Goal: Transaction & Acquisition: Book appointment/travel/reservation

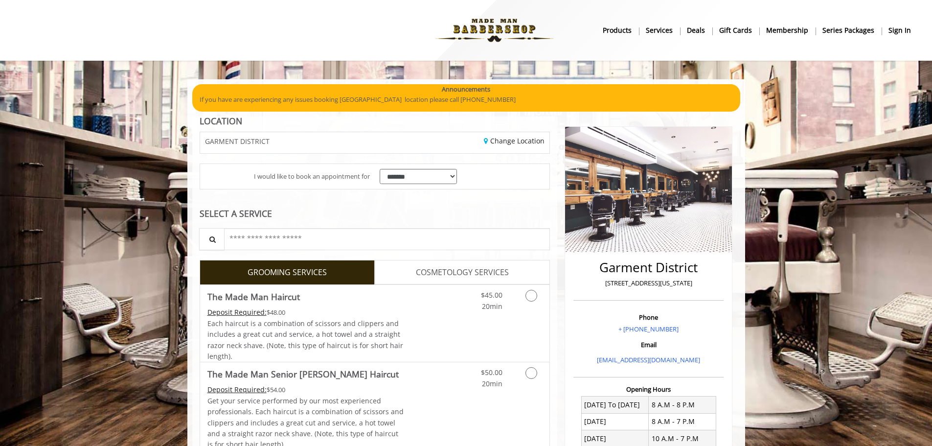
click at [493, 37] on img at bounding box center [494, 30] width 135 height 54
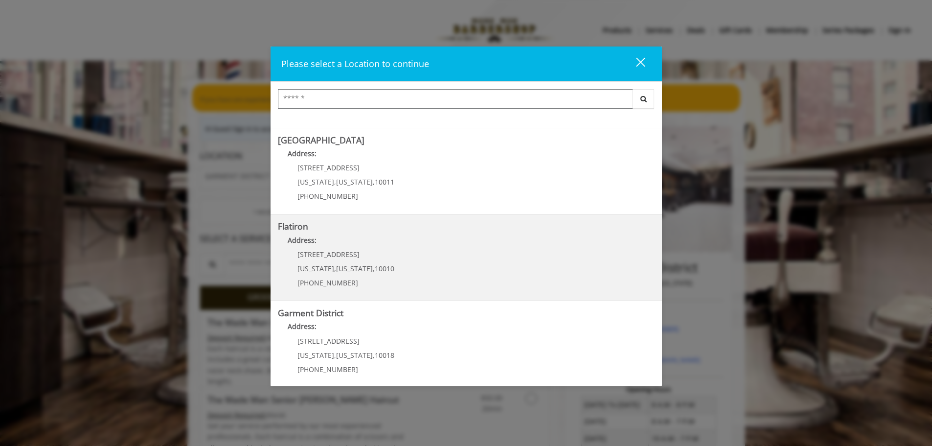
scroll to position [164, 0]
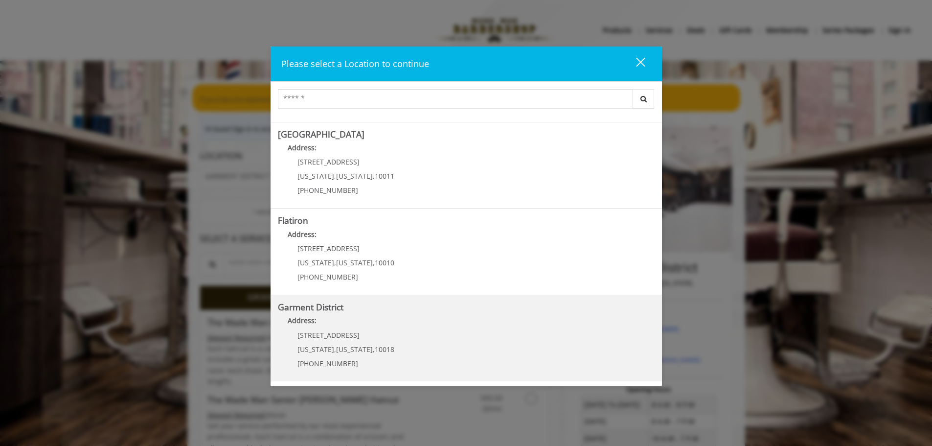
click at [384, 335] on p "[STREET_ADDRESS]" at bounding box center [346, 334] width 97 height 7
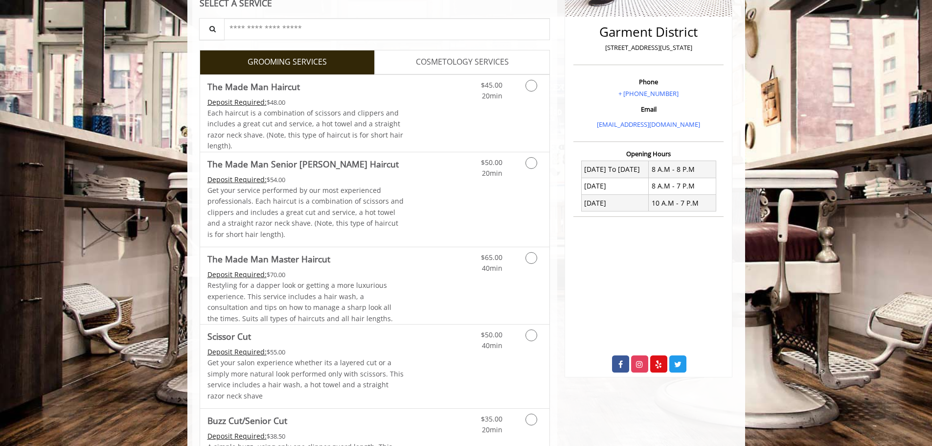
scroll to position [147, 0]
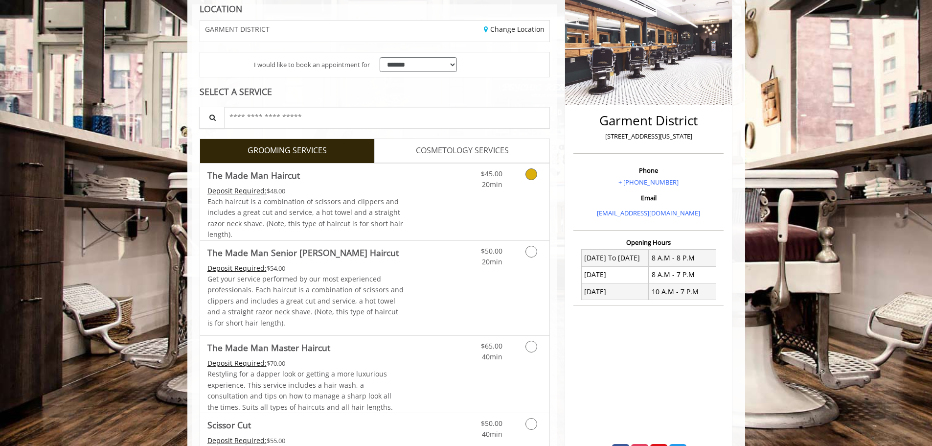
click at [534, 182] on link "Grooming services" at bounding box center [529, 176] width 25 height 27
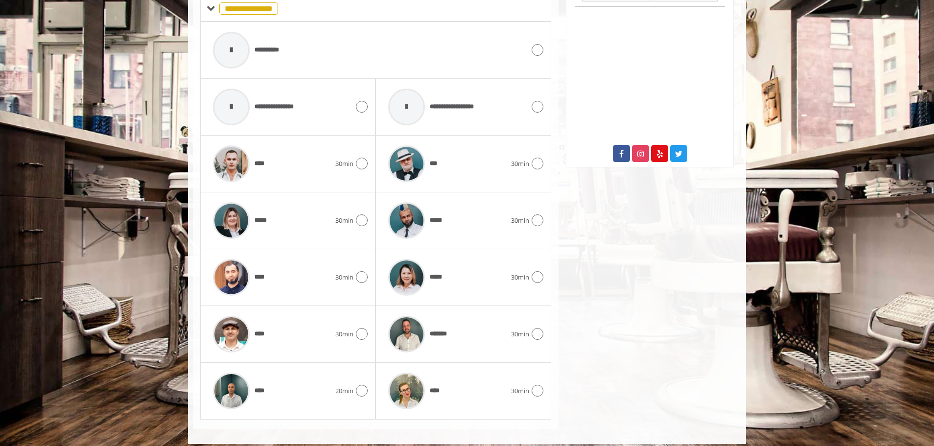
scroll to position [454, 0]
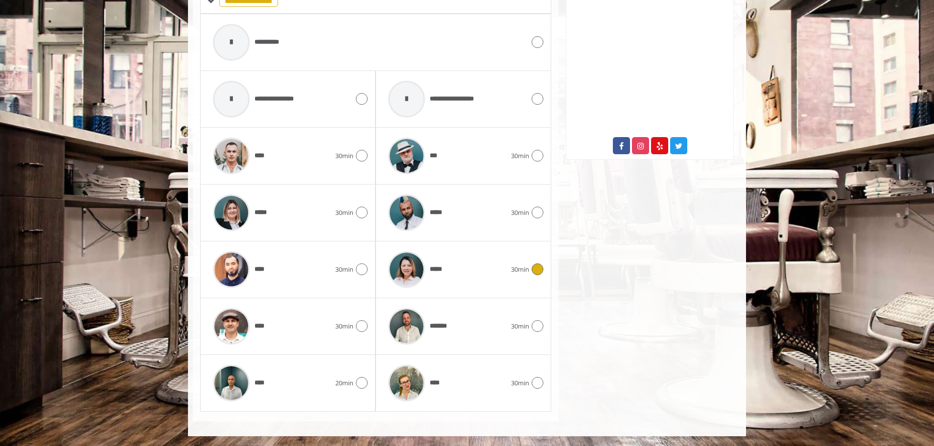
click at [538, 268] on icon at bounding box center [538, 269] width 12 height 12
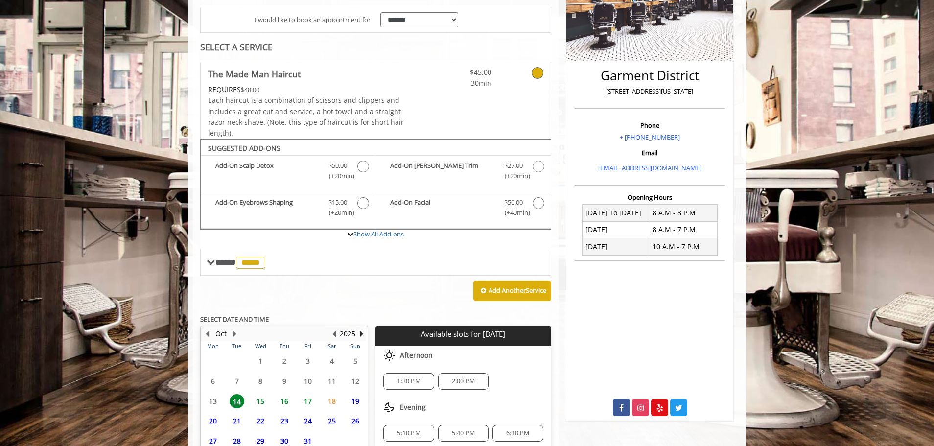
scroll to position [280, 0]
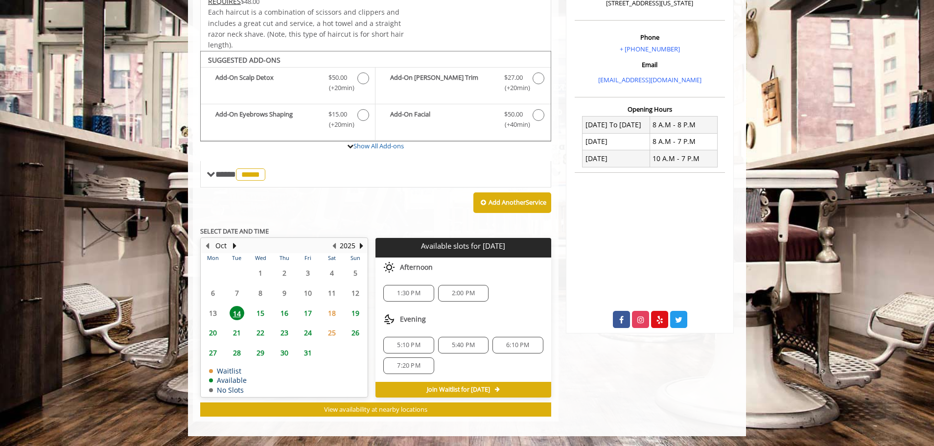
click at [411, 291] on span "1:30 PM" at bounding box center [408, 293] width 23 height 8
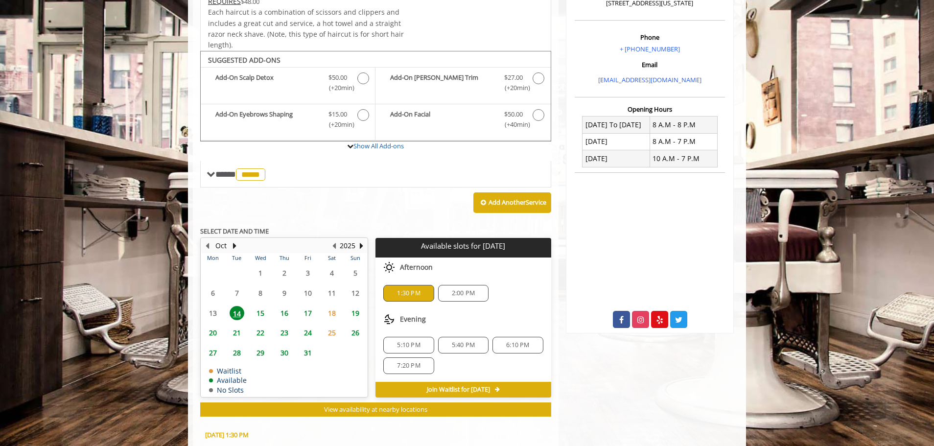
scroll to position [457, 0]
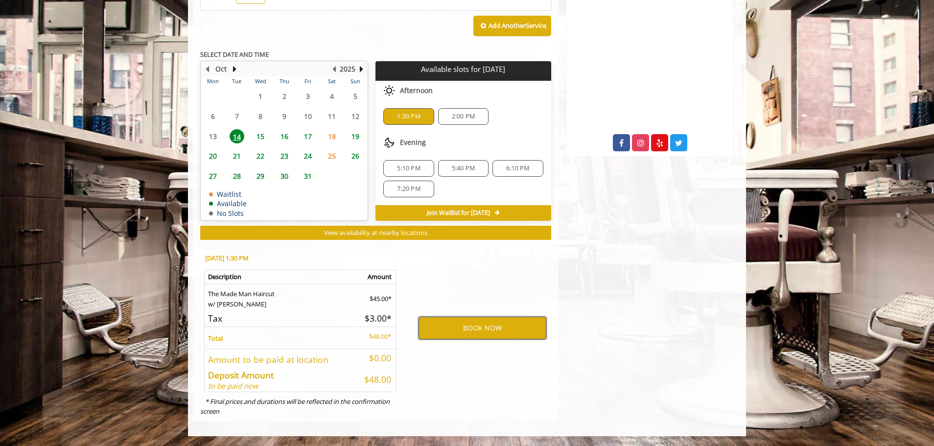
click at [479, 332] on button "BOOK NOW" at bounding box center [482, 328] width 128 height 23
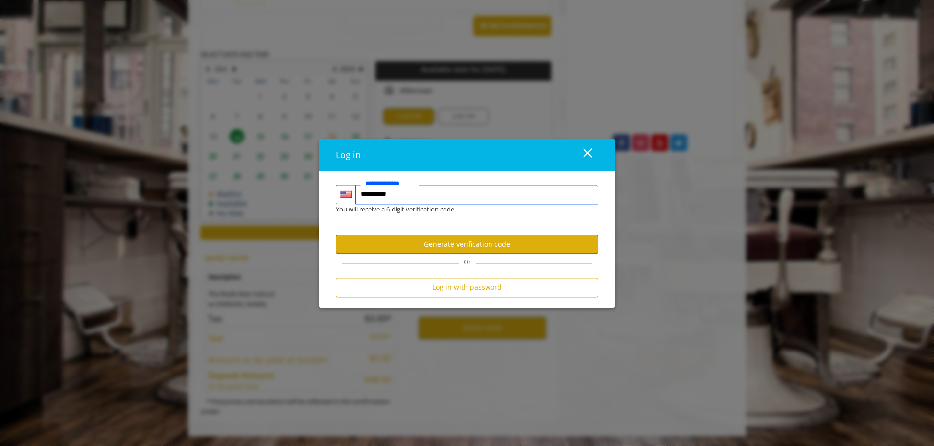
type input "**********"
click at [432, 244] on button "Generate verification code" at bounding box center [467, 244] width 262 height 19
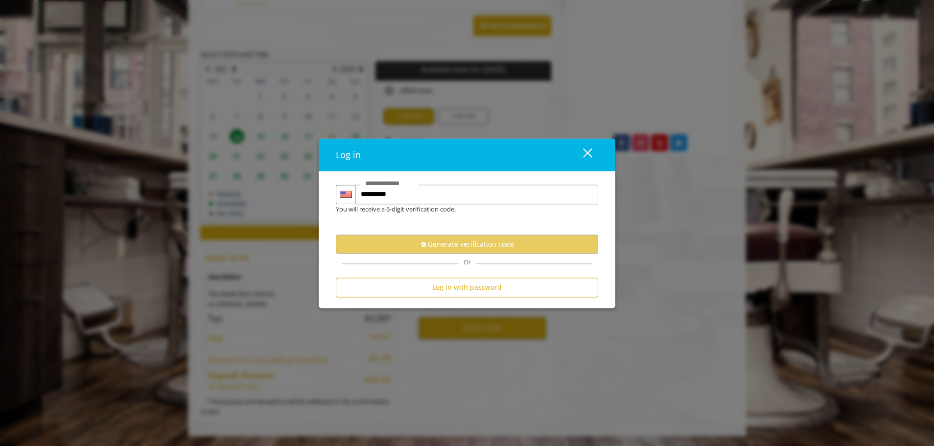
scroll to position [0, 0]
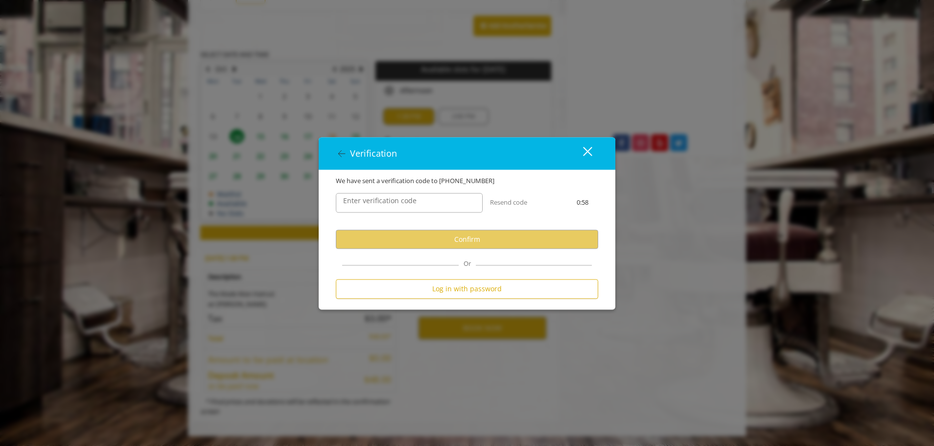
click at [404, 203] on label "Enter verification code" at bounding box center [379, 201] width 83 height 11
click at [404, 203] on input "Enter verification code" at bounding box center [409, 203] width 147 height 20
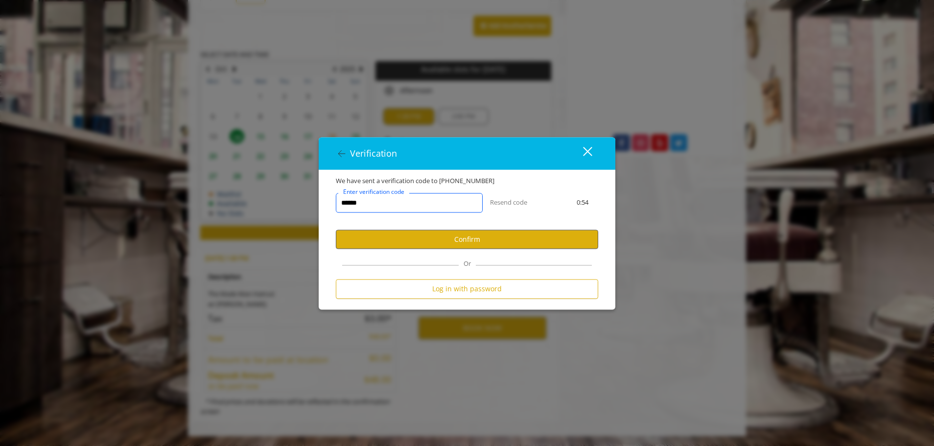
type input "******"
click at [441, 243] on button "Confirm" at bounding box center [467, 239] width 262 height 19
